Goal: Information Seeking & Learning: Learn about a topic

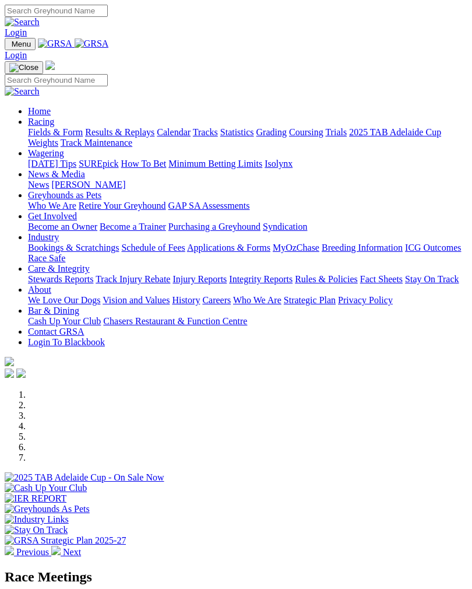
scroll to position [419, 0]
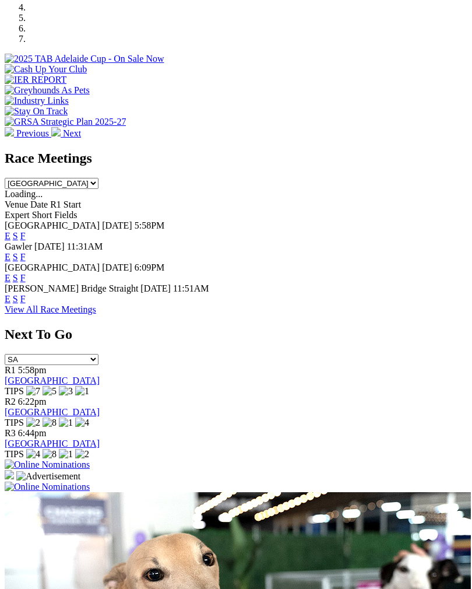
click at [26, 231] on link "F" at bounding box center [22, 236] width 5 height 10
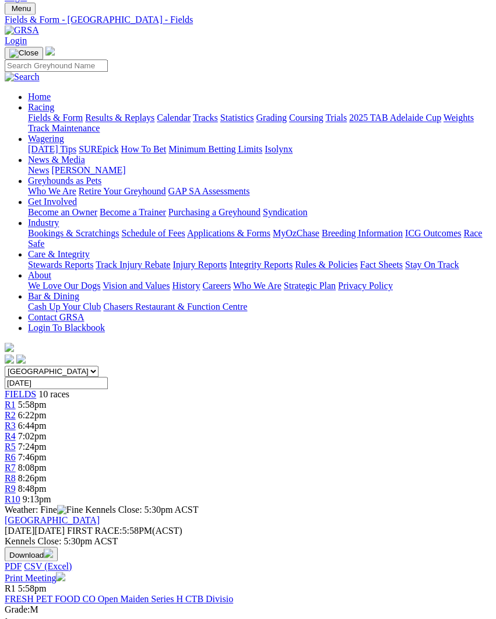
scroll to position [35, 0]
click at [47, 442] on span "7:24pm" at bounding box center [32, 447] width 29 height 10
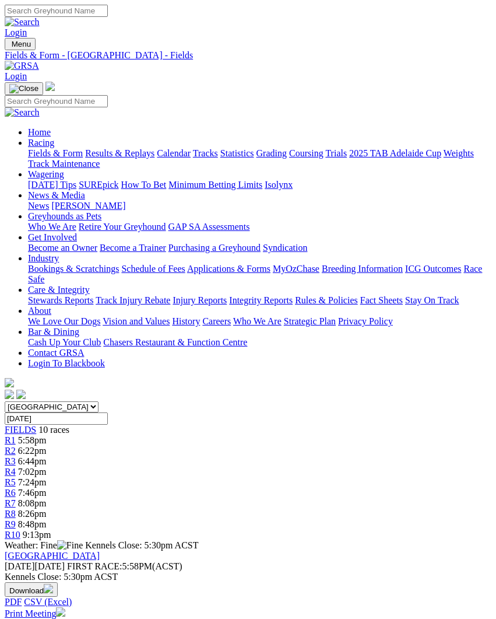
click at [16, 508] on span "R8" at bounding box center [10, 513] width 11 height 10
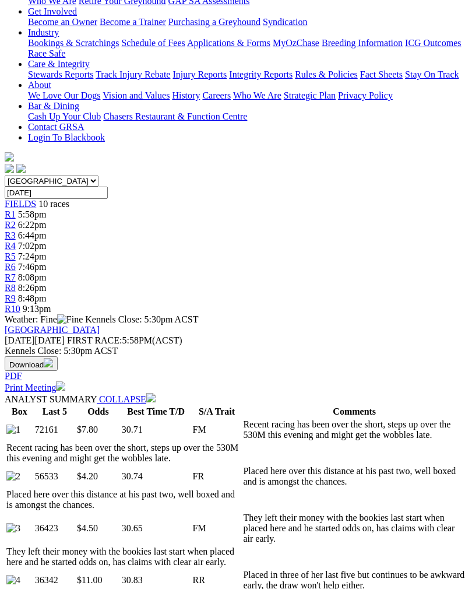
scroll to position [225, 0]
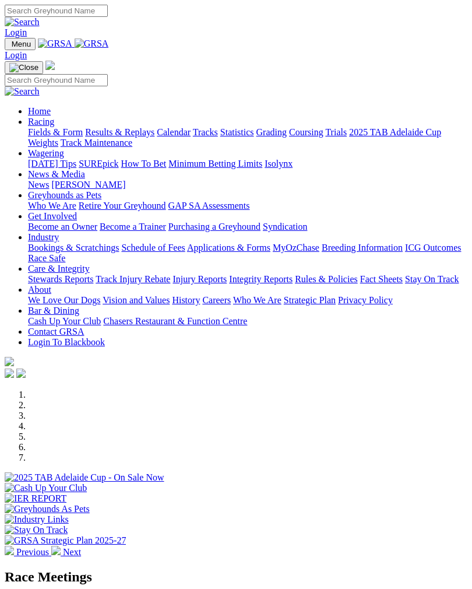
scroll to position [419, 0]
